Goal: Find specific page/section: Find specific page/section

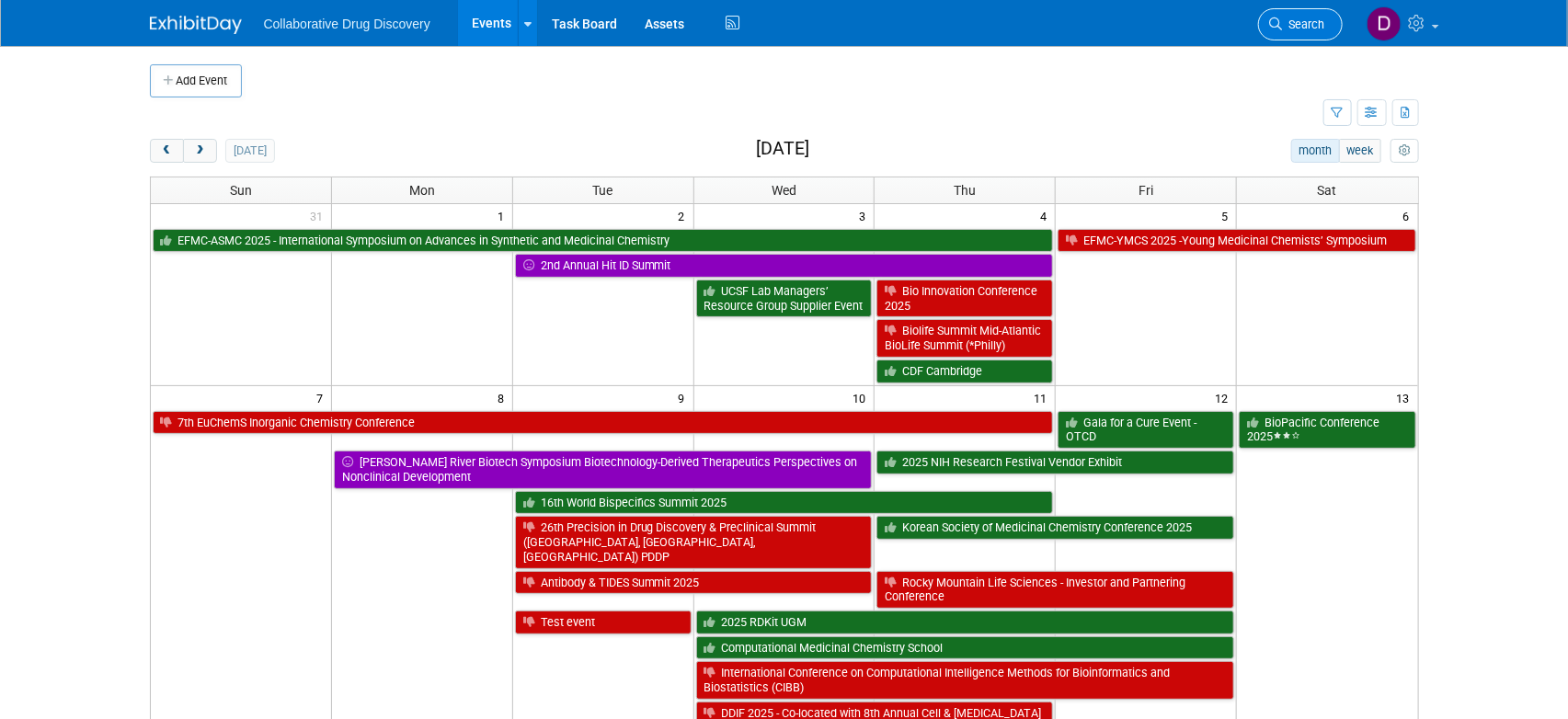
click at [1300, 25] on span "Search" at bounding box center [1304, 24] width 42 height 14
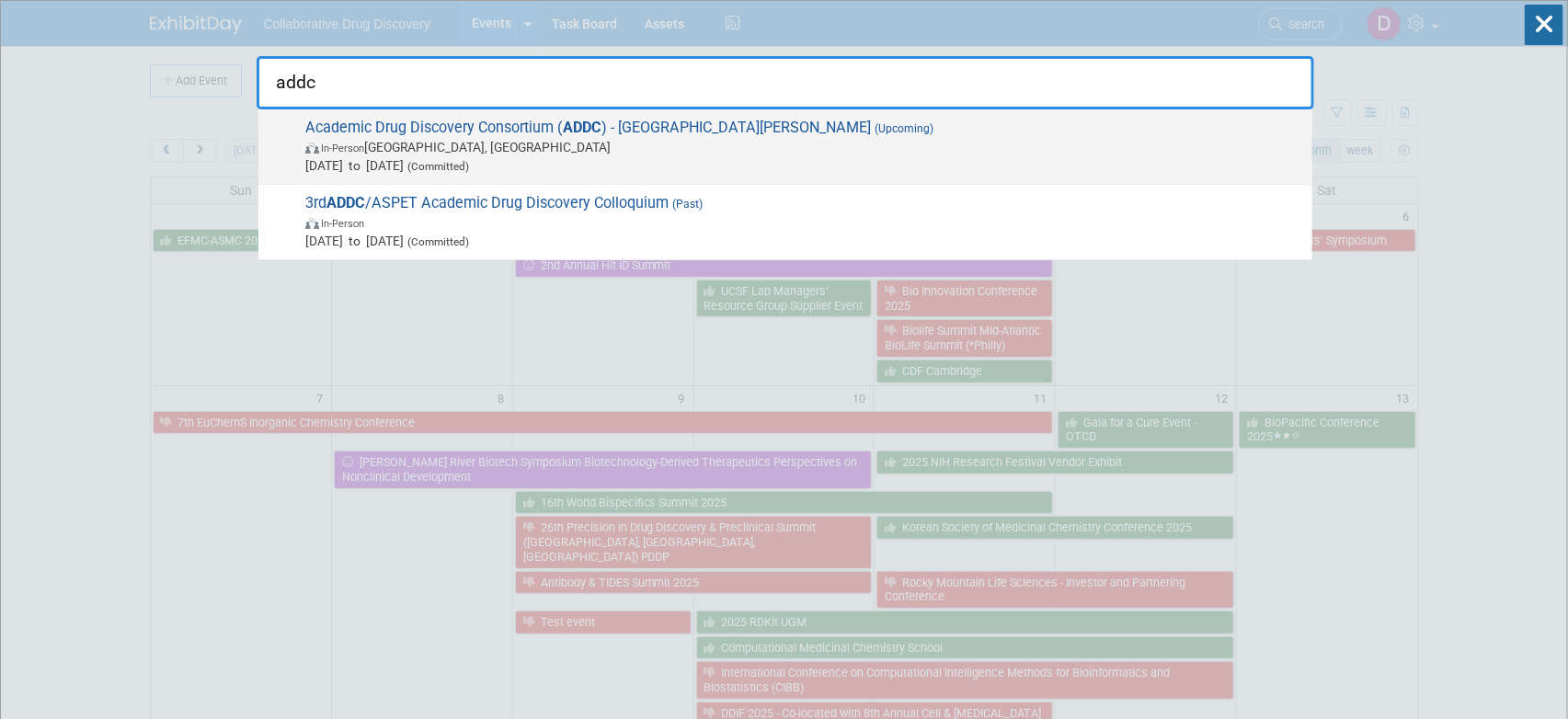
type input "addc"
click at [545, 148] on span "In-Person [GEOGRAPHIC_DATA], [GEOGRAPHIC_DATA]" at bounding box center [804, 147] width 998 height 19
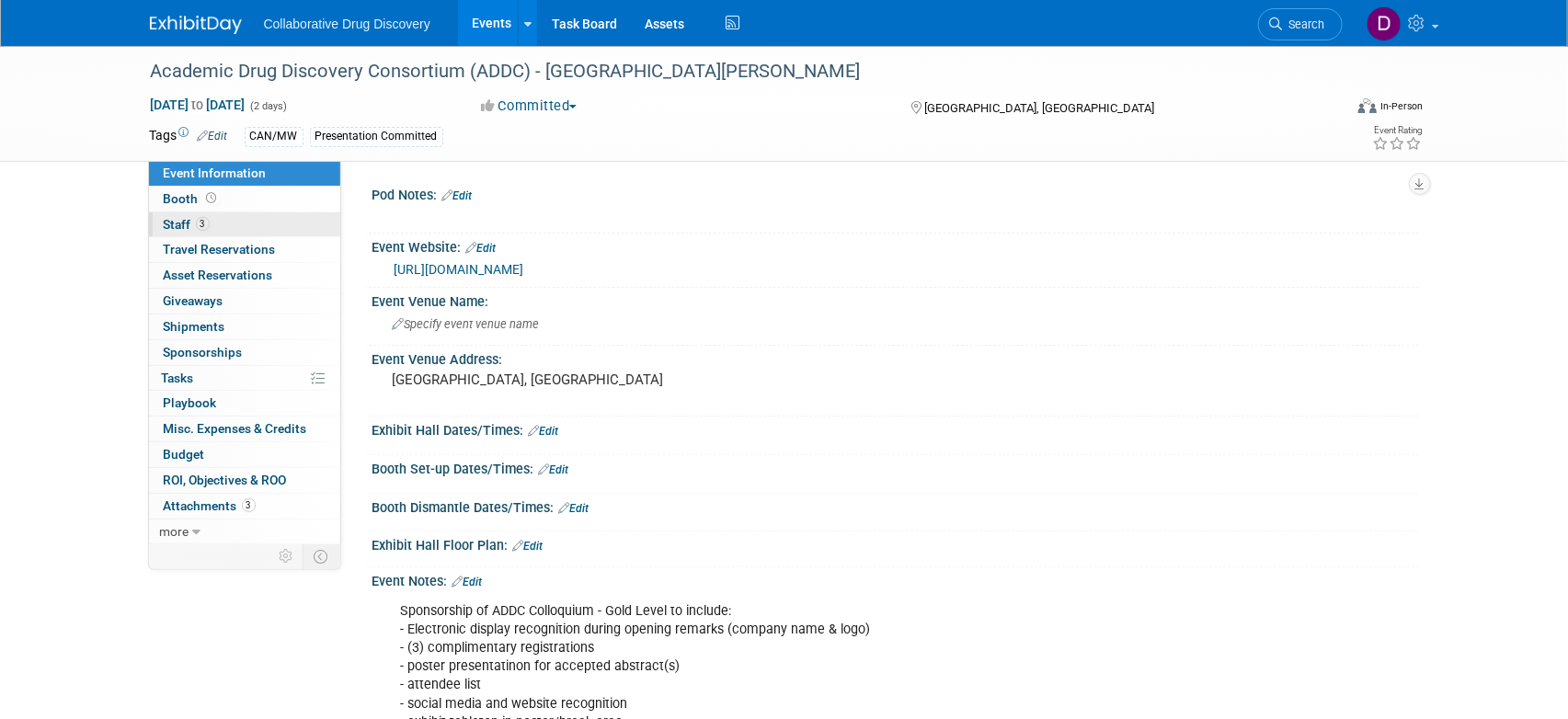
click at [244, 213] on link "3 Staff 3" at bounding box center [244, 225] width 191 height 25
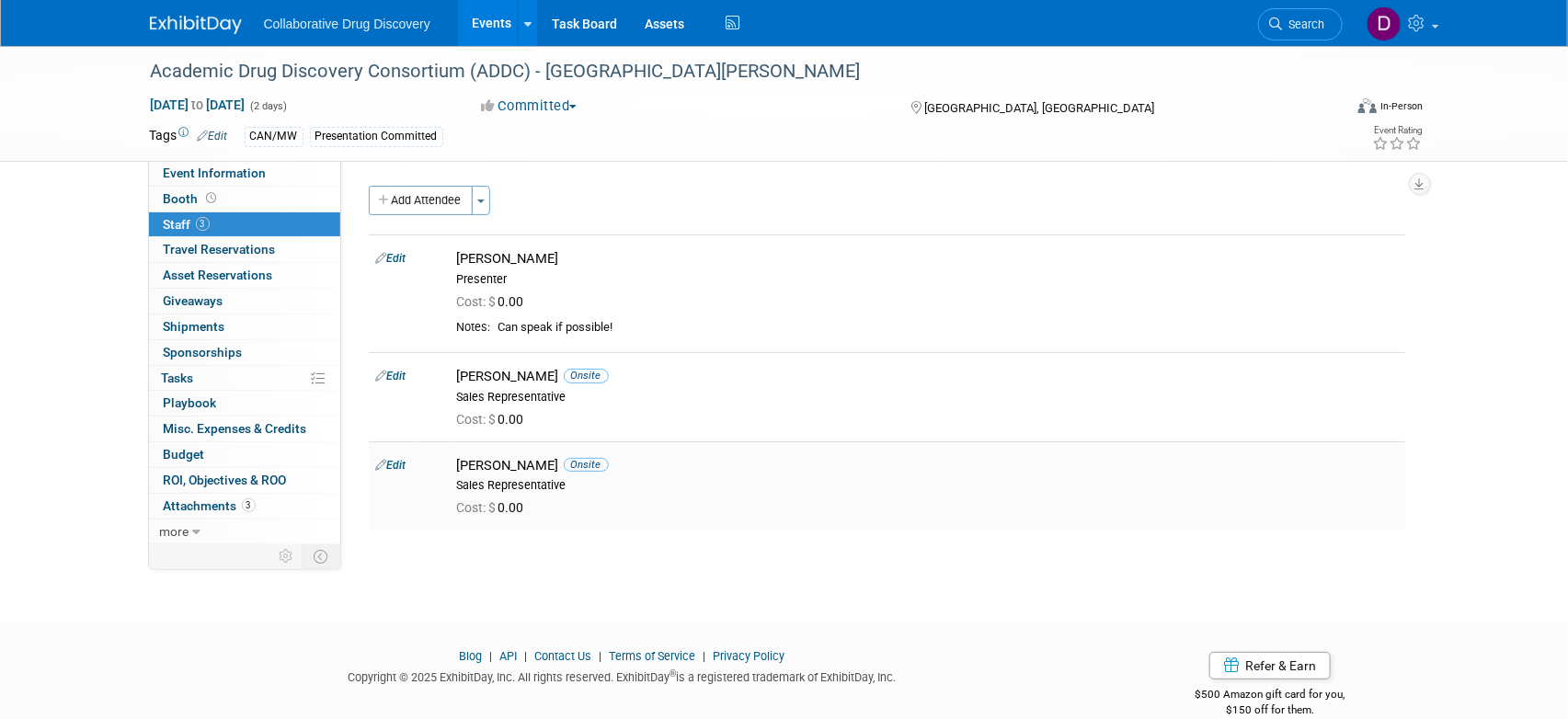
click at [484, 463] on div "Juan Gijzelaar Onsite" at bounding box center [927, 465] width 940 height 18
click at [392, 461] on link "Edit" at bounding box center [392, 465] width 30 height 13
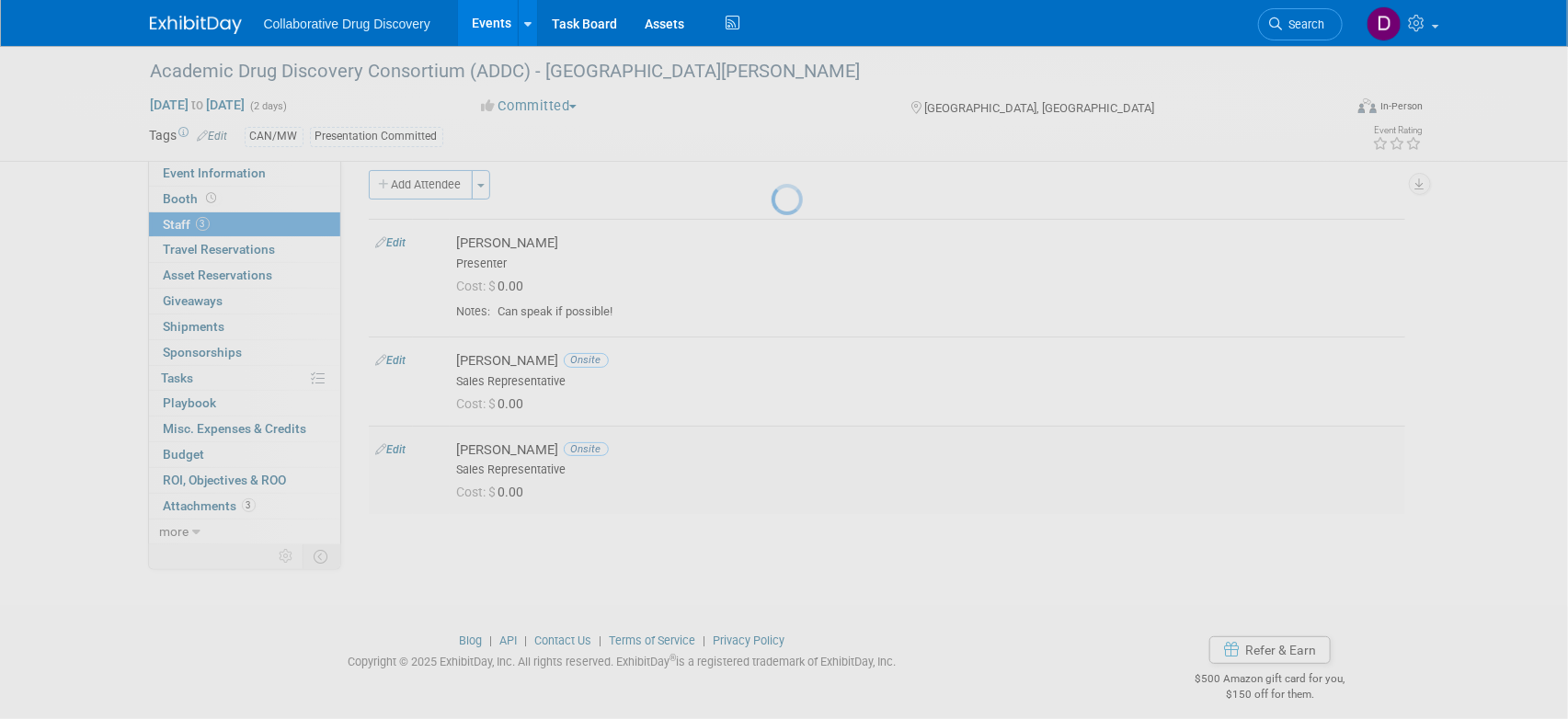
select select "b961d4fc-704f-4e20-acee-990297b6cd45"
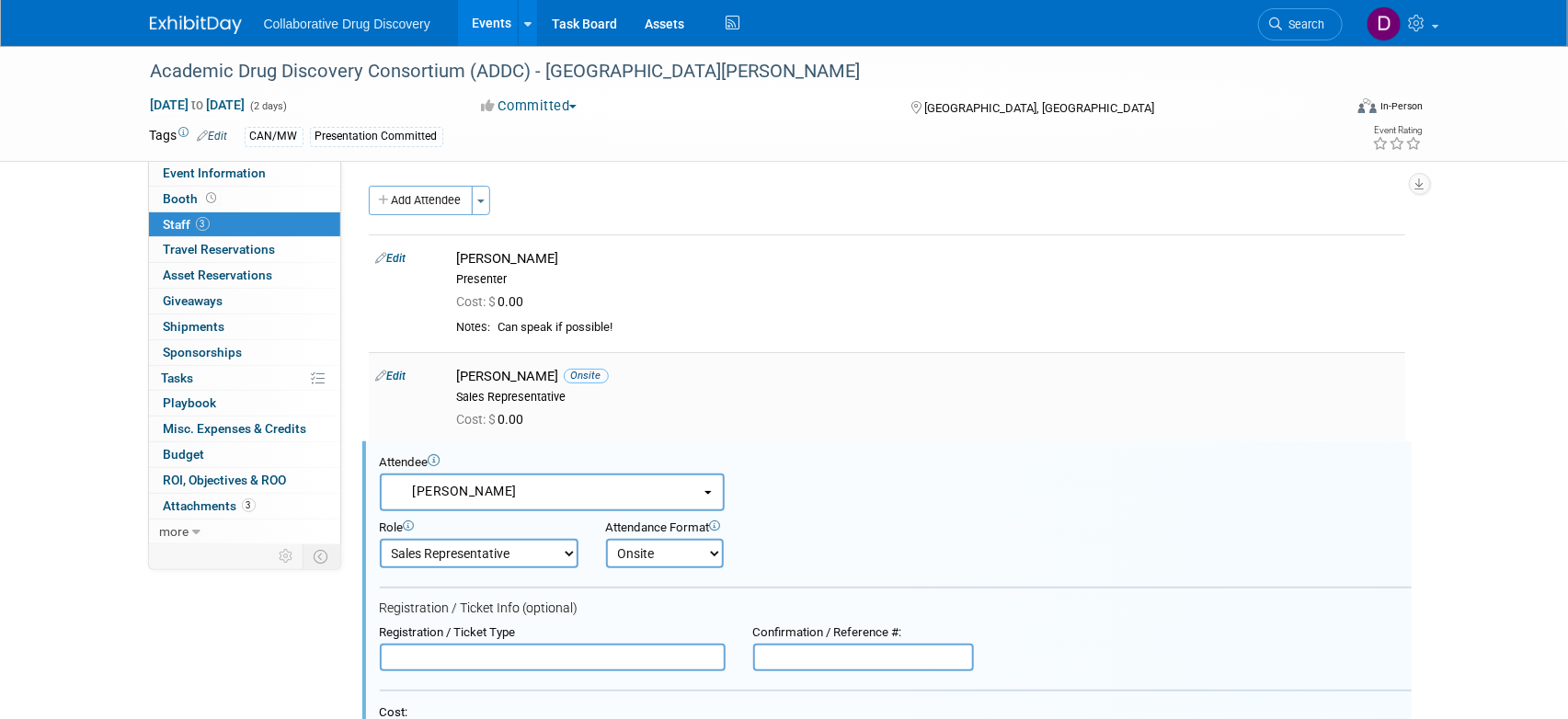
click at [816, 386] on div "Jessica Spencer Onsite Sales Representative" at bounding box center [927, 386] width 940 height 37
click at [527, 371] on div "Jessica Spencer Onsite" at bounding box center [927, 376] width 940 height 18
click at [527, 372] on div "Jessica Spencer Onsite" at bounding box center [927, 376] width 940 height 18
copy div "Jessica Spencer Onsite"
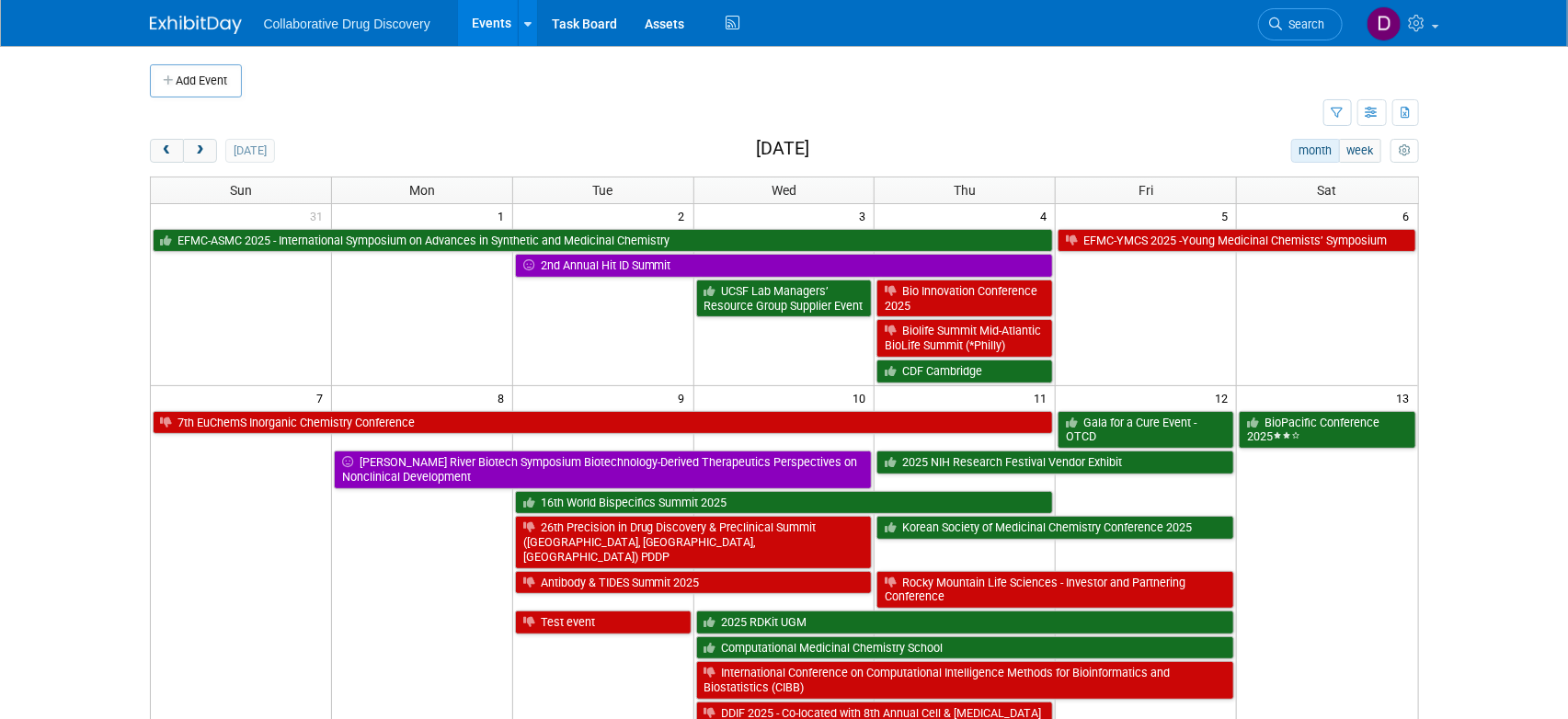
click at [1296, 22] on span "Search" at bounding box center [1304, 24] width 42 height 14
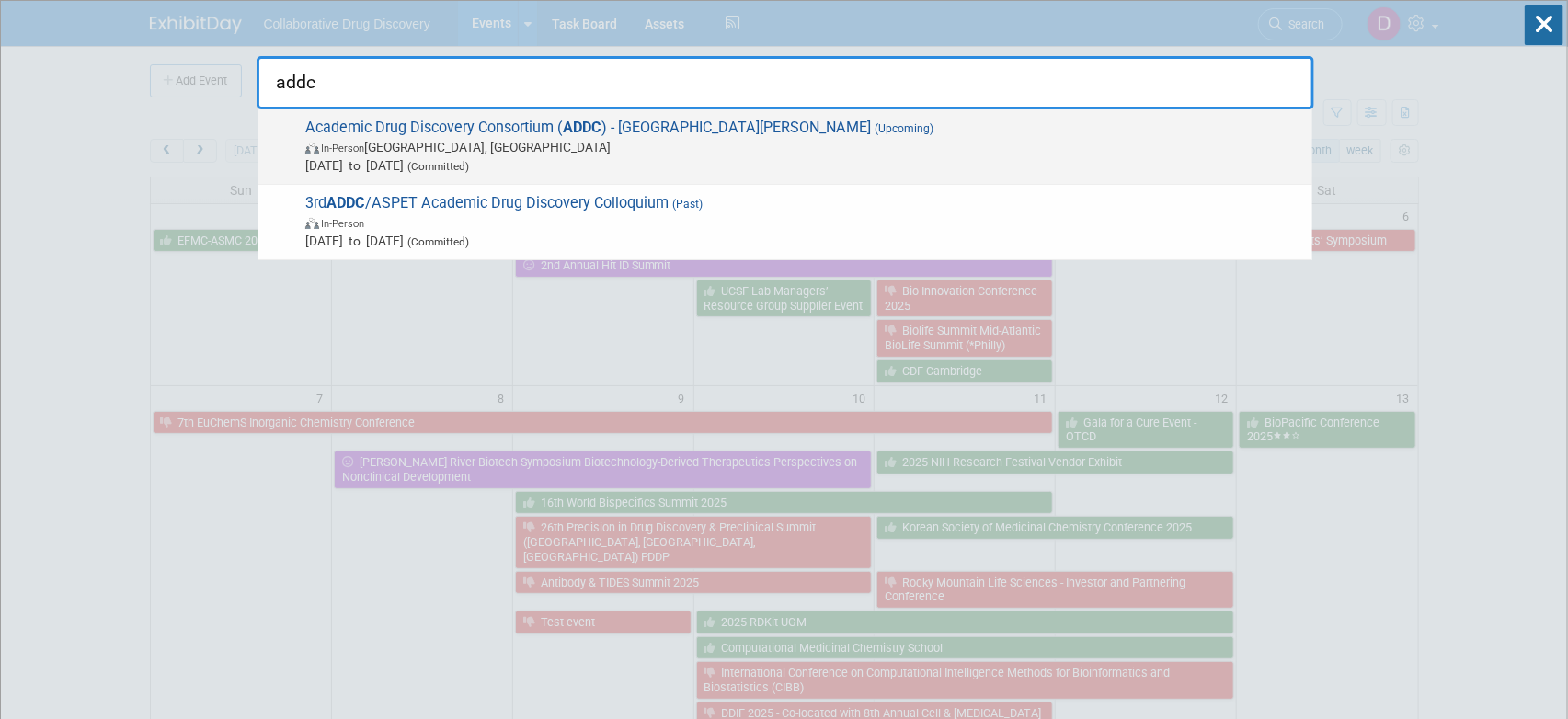
type input "addc"
click at [493, 149] on span "In-Person [GEOGRAPHIC_DATA], [GEOGRAPHIC_DATA]" at bounding box center [804, 147] width 998 height 19
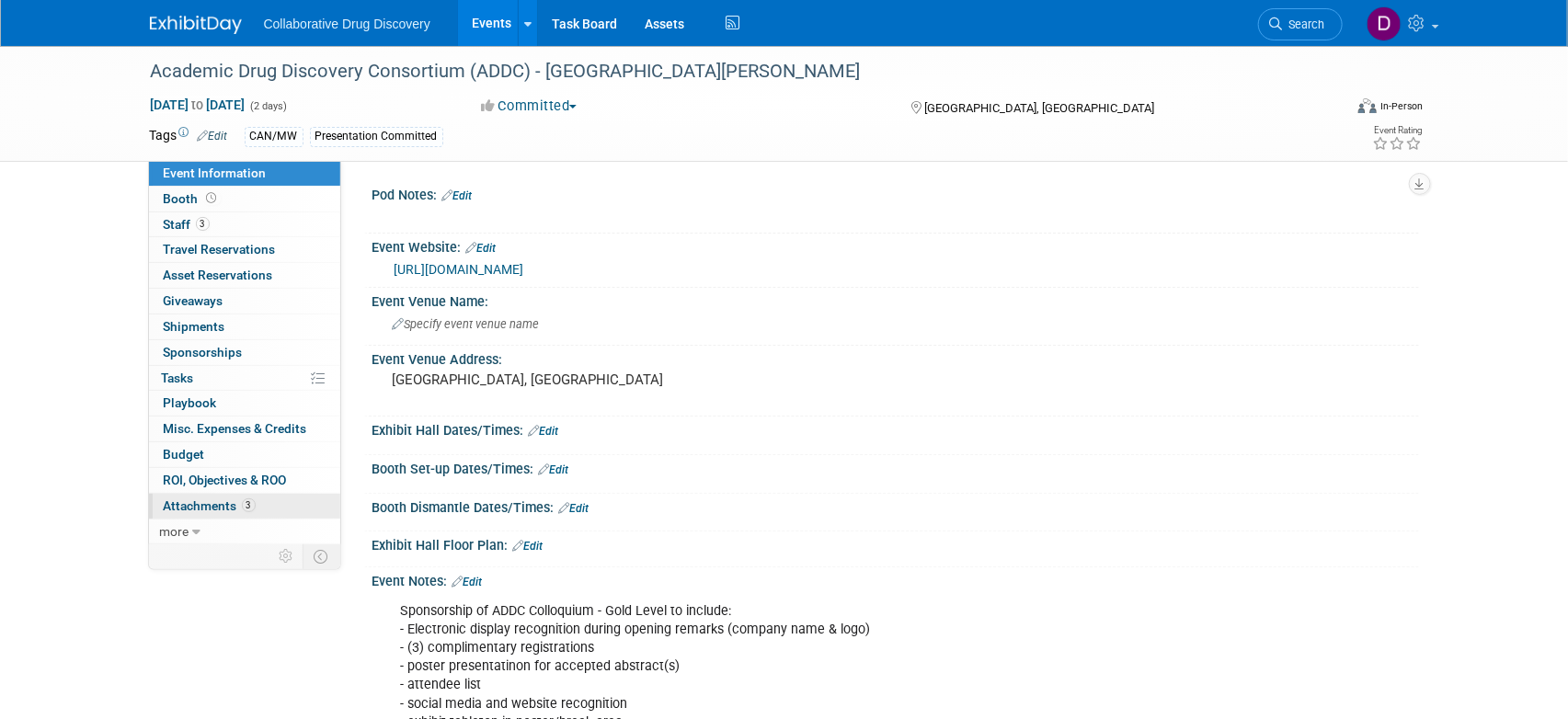
click at [201, 506] on span "Attachments 3" at bounding box center [210, 506] width 92 height 15
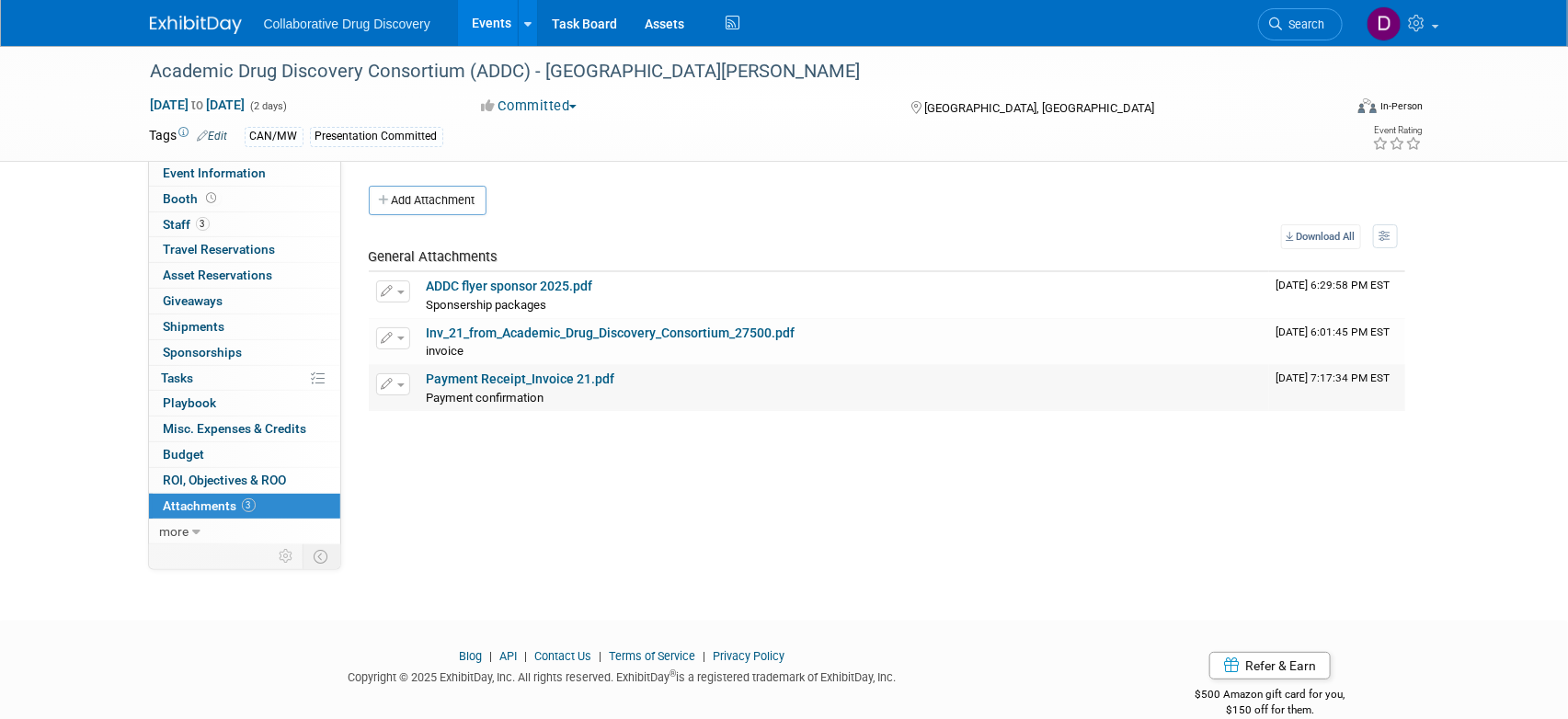
click at [548, 384] on link "Payment Receipt_Invoice 21.pdf" at bounding box center [521, 379] width 188 height 15
